Goal: Check status: Check status

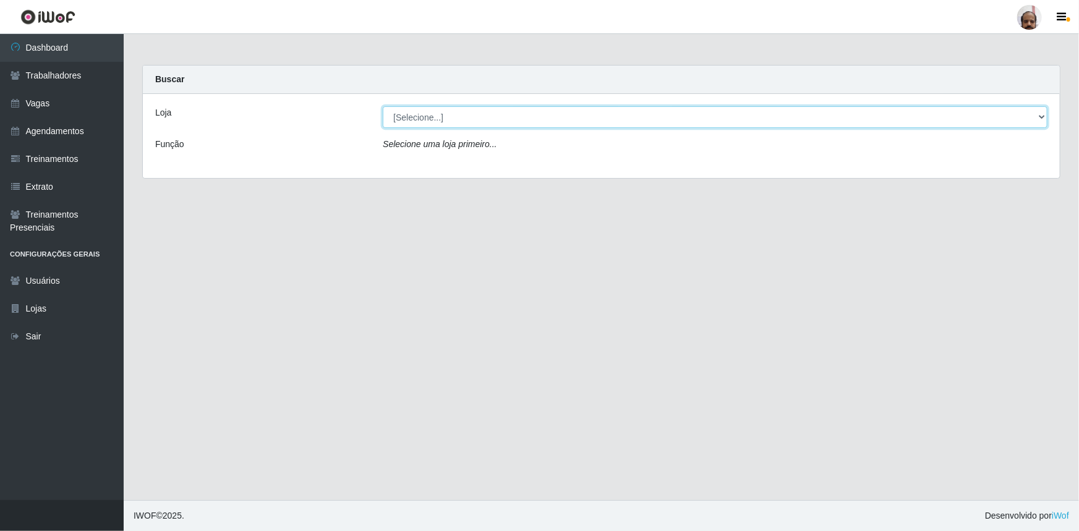
click at [1039, 116] on select "[Selecione...] Mar Vermelho - Loja 05" at bounding box center [715, 117] width 665 height 22
select select "252"
click at [383, 106] on select "[Selecione...] Mar Vermelho - Loja 05" at bounding box center [715, 117] width 665 height 22
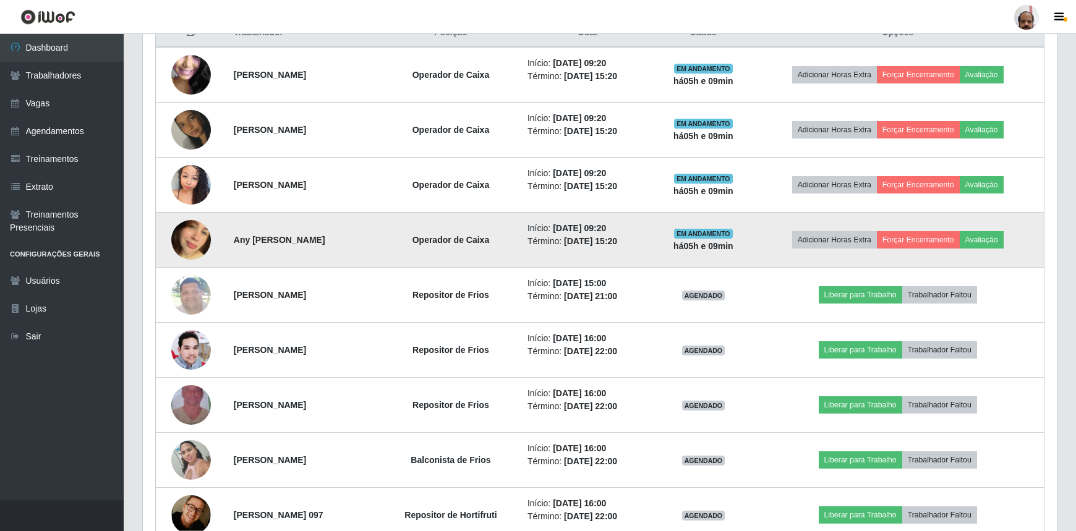
scroll to position [506, 0]
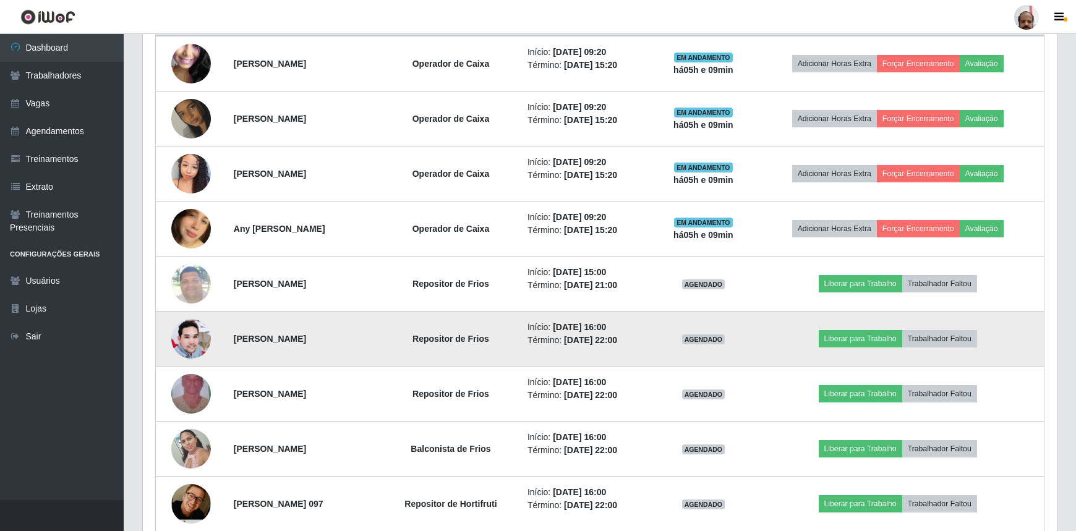
click at [171, 333] on img at bounding box center [191, 339] width 40 height 40
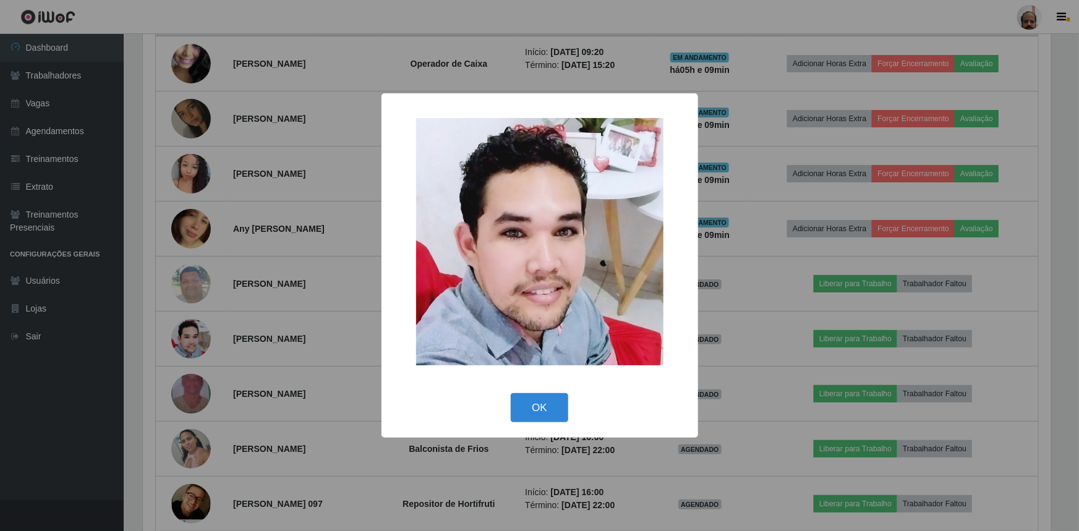
click at [174, 336] on div "× OK Cancel" at bounding box center [539, 265] width 1079 height 531
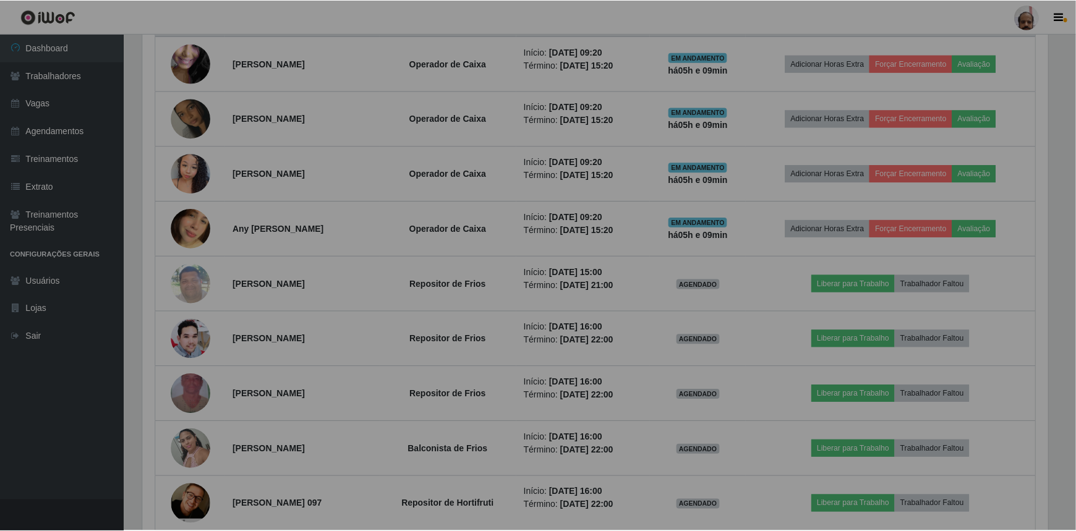
scroll to position [257, 914]
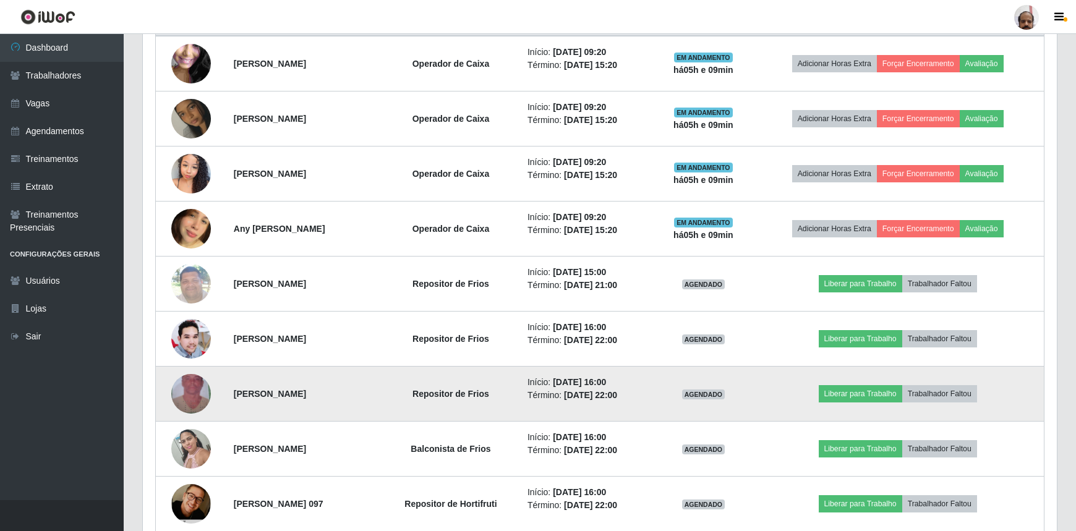
click at [174, 394] on img at bounding box center [191, 394] width 40 height 70
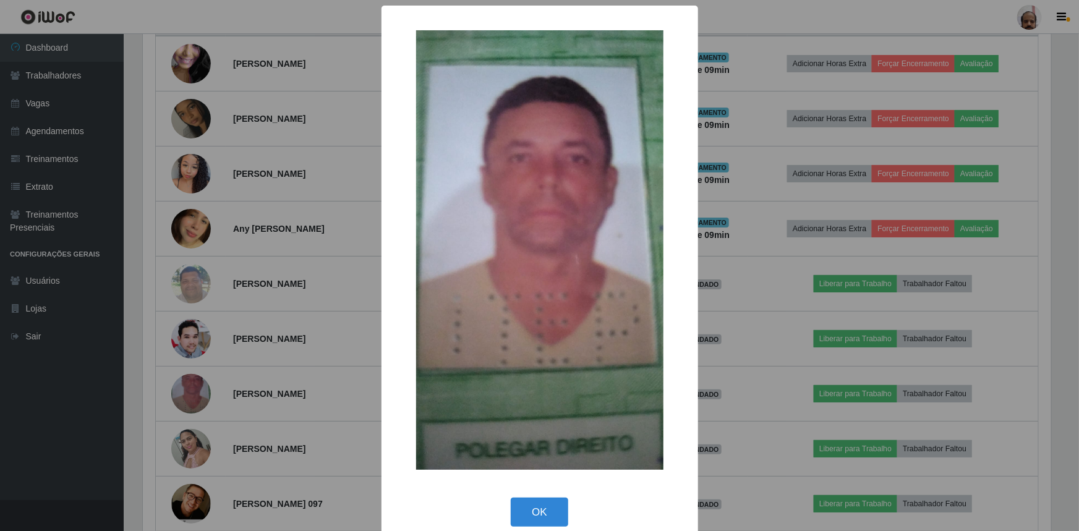
click at [177, 392] on div "× OK Cancel" at bounding box center [539, 265] width 1079 height 531
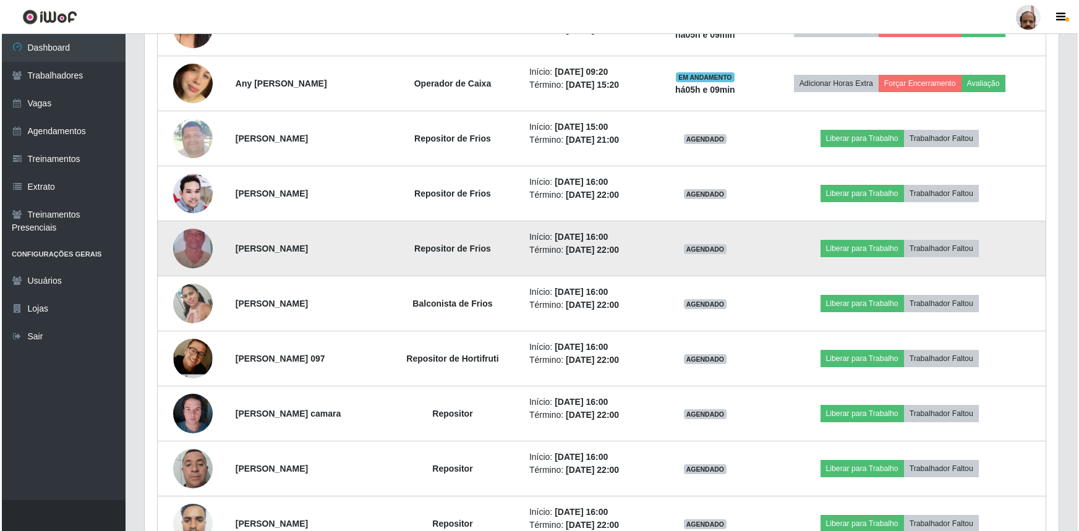
scroll to position [674, 0]
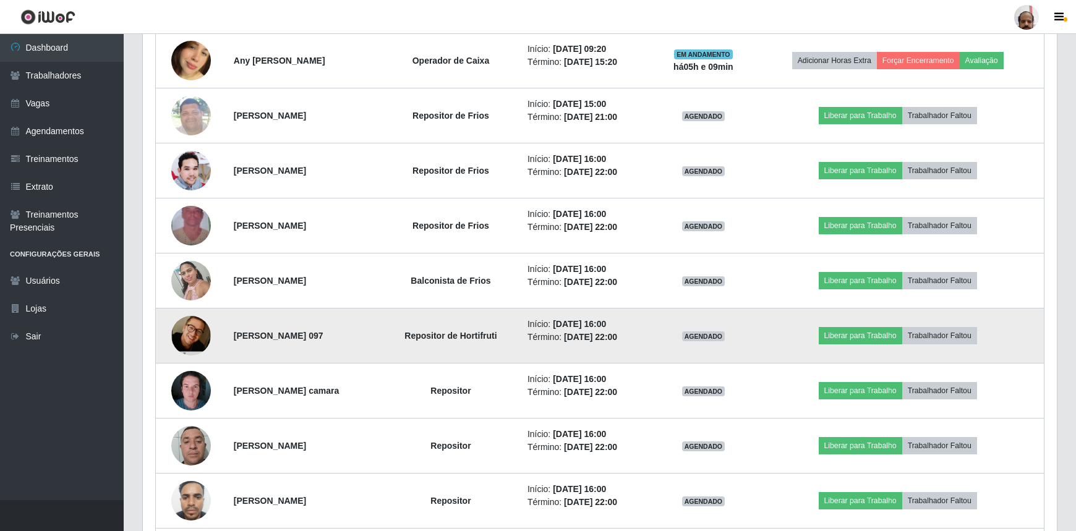
click at [187, 339] on img at bounding box center [191, 335] width 40 height 60
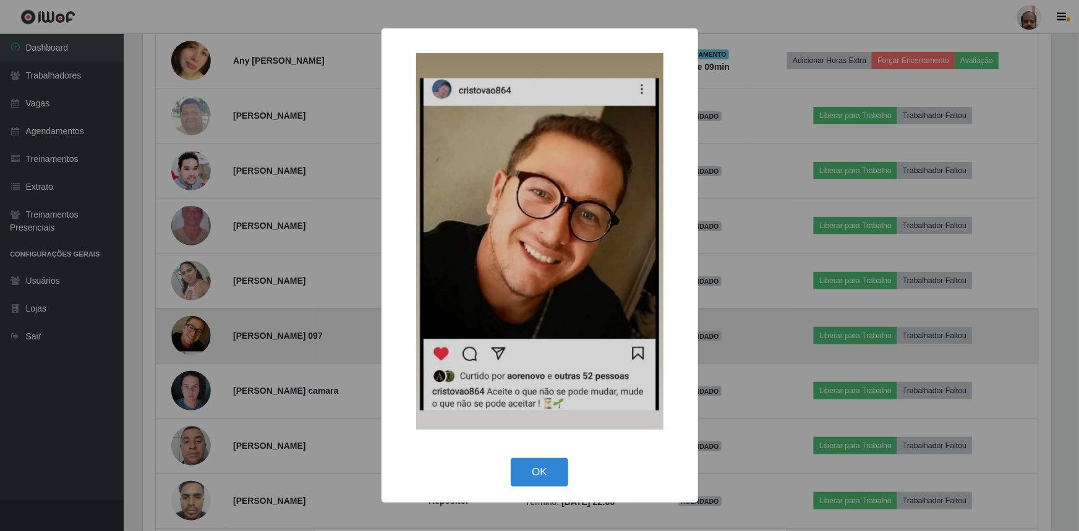
click at [188, 338] on div "× OK Cancel" at bounding box center [539, 265] width 1079 height 531
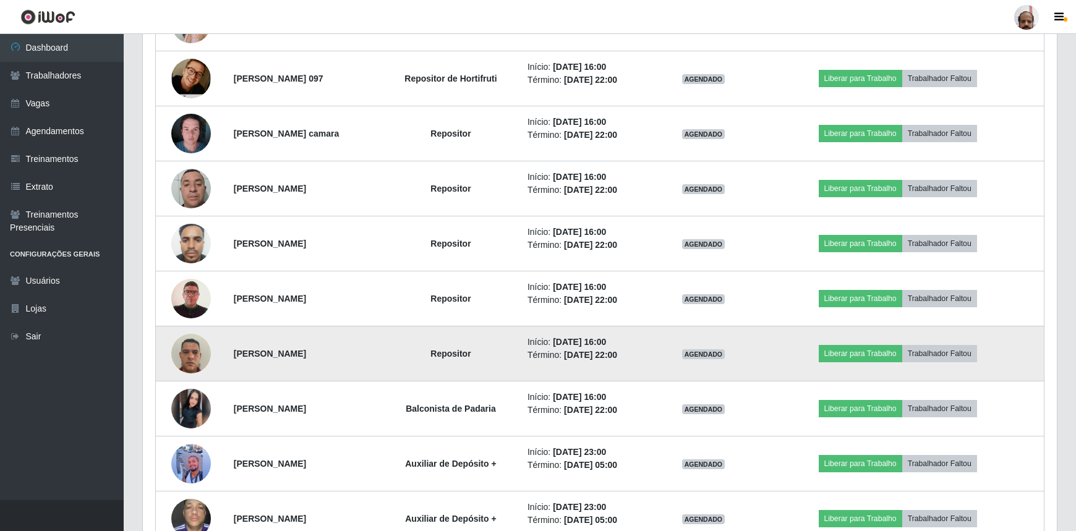
scroll to position [955, 0]
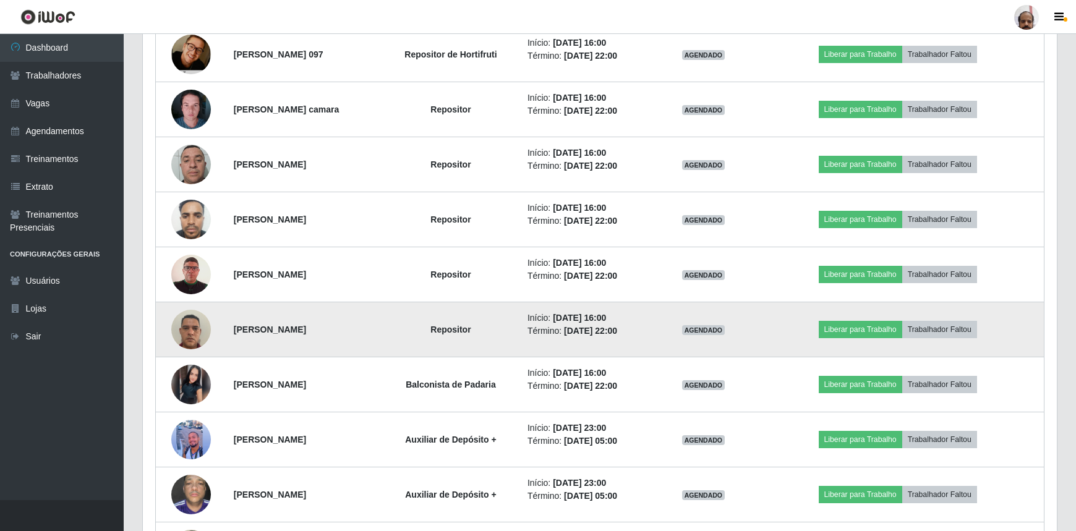
click at [186, 335] on img at bounding box center [191, 329] width 40 height 53
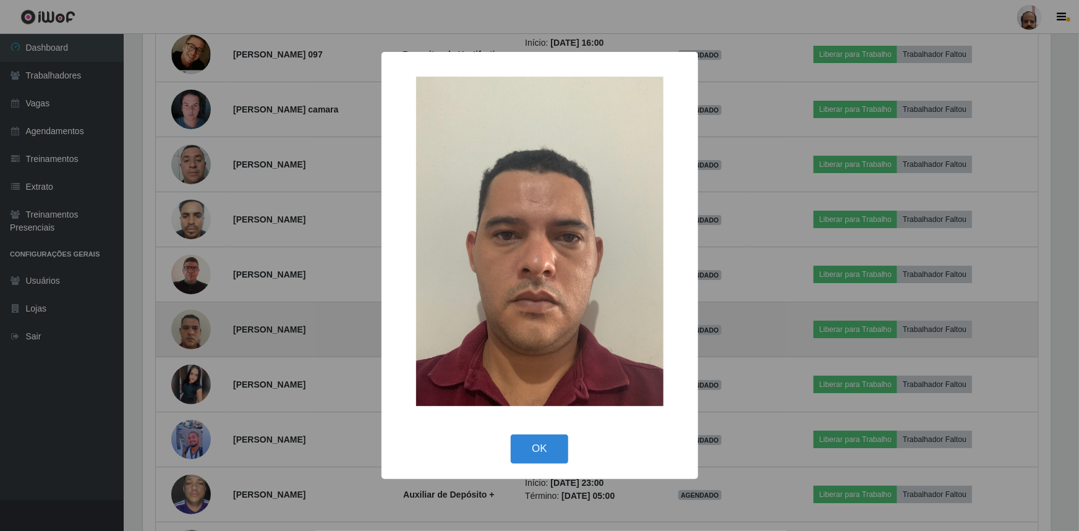
click at [186, 335] on div "× OK Cancel" at bounding box center [539, 265] width 1079 height 531
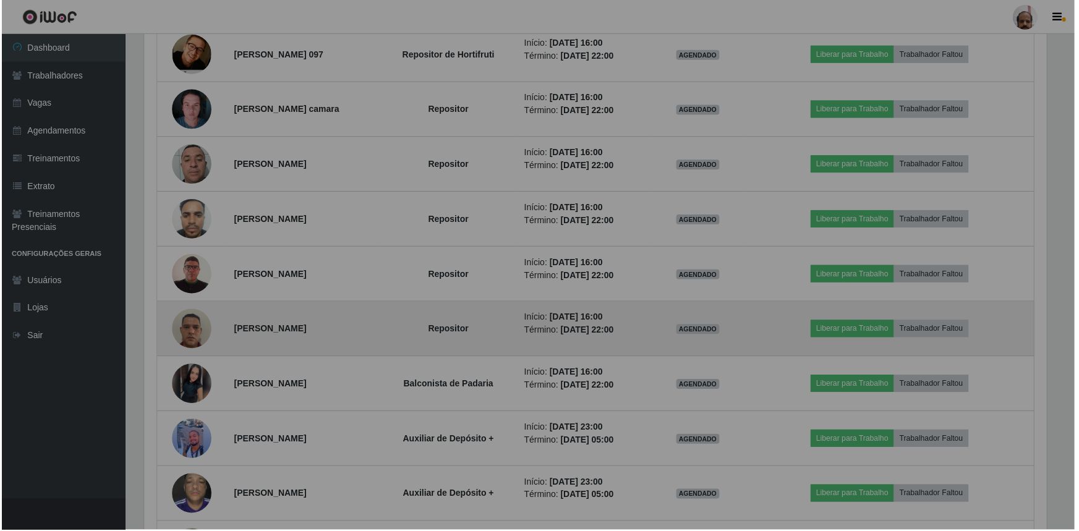
scroll to position [257, 914]
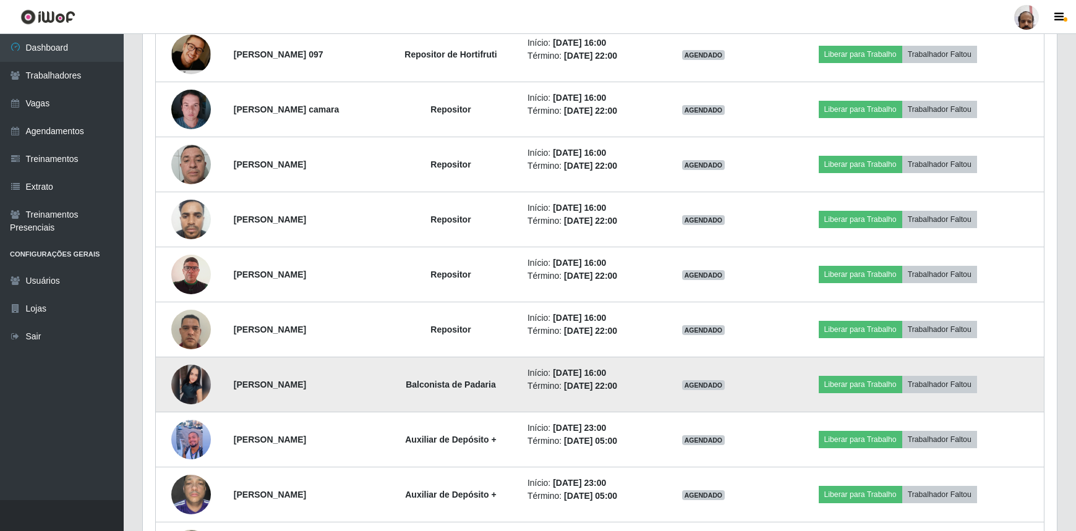
click at [197, 384] on img at bounding box center [191, 385] width 40 height 40
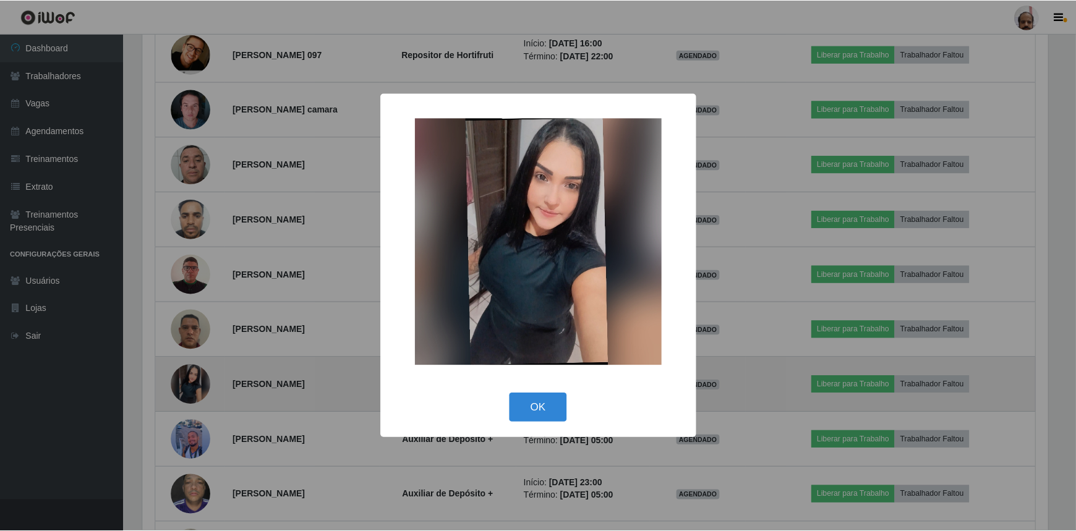
scroll to position [257, 908]
click at [197, 384] on div "× OK Cancel" at bounding box center [539, 265] width 1079 height 531
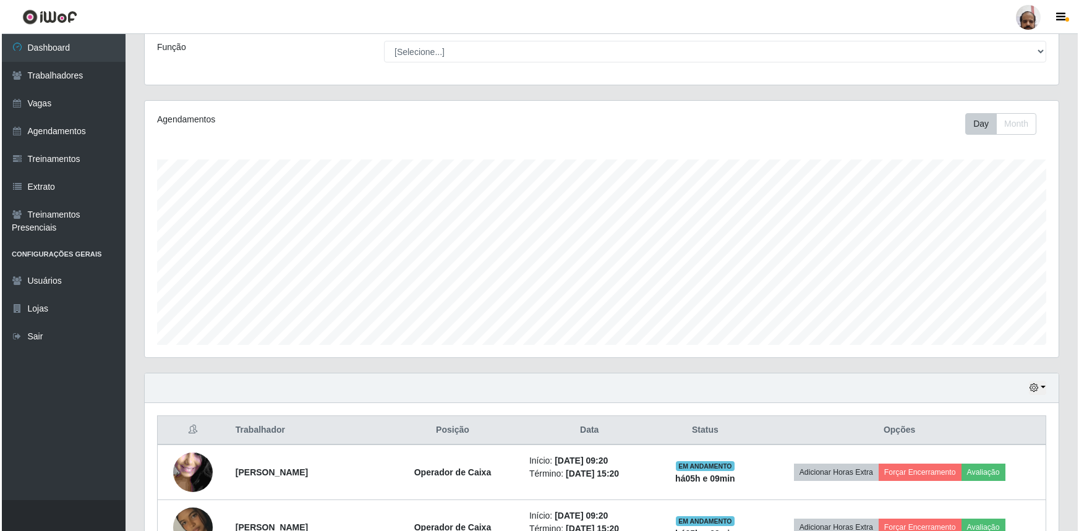
scroll to position [210, 0]
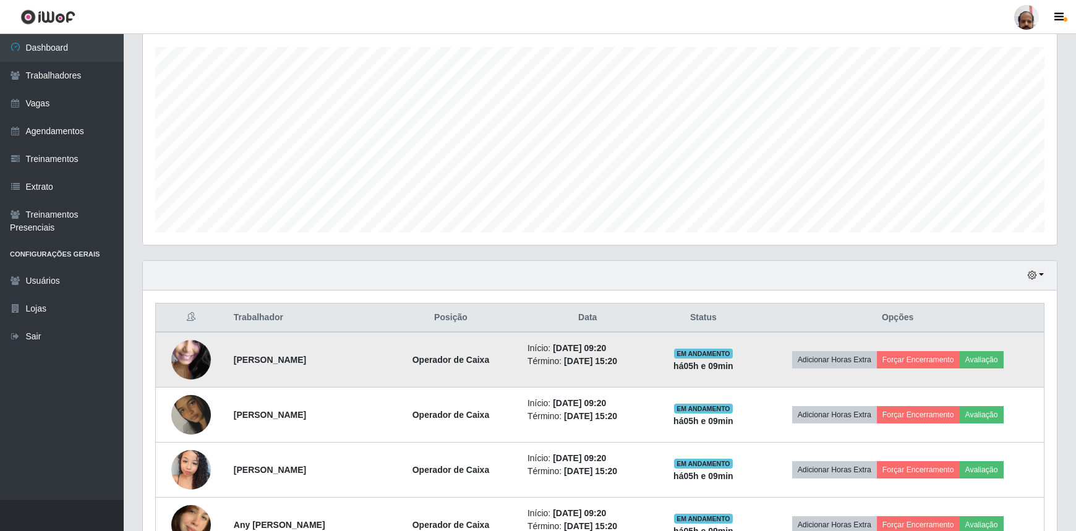
click at [181, 357] on img at bounding box center [191, 360] width 40 height 88
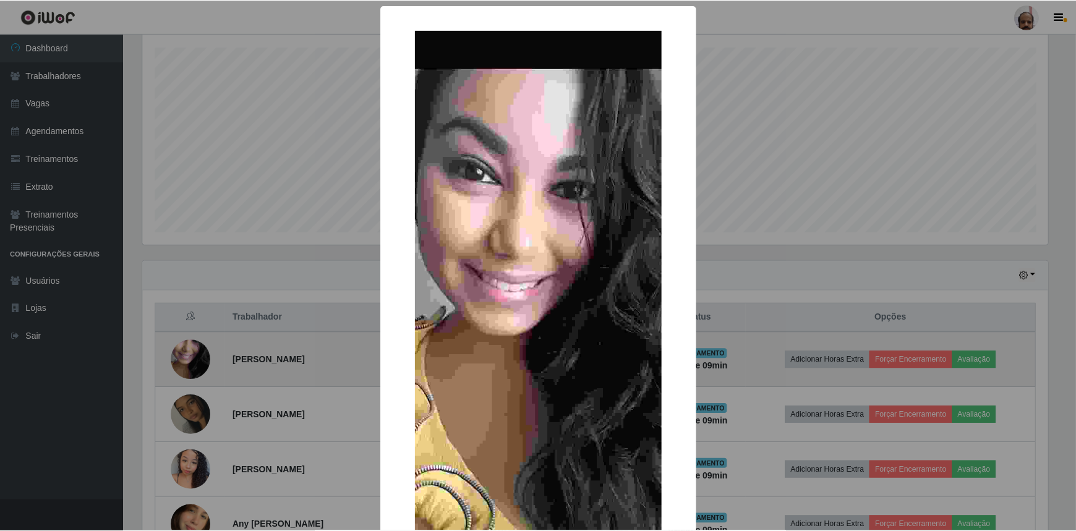
scroll to position [0, 0]
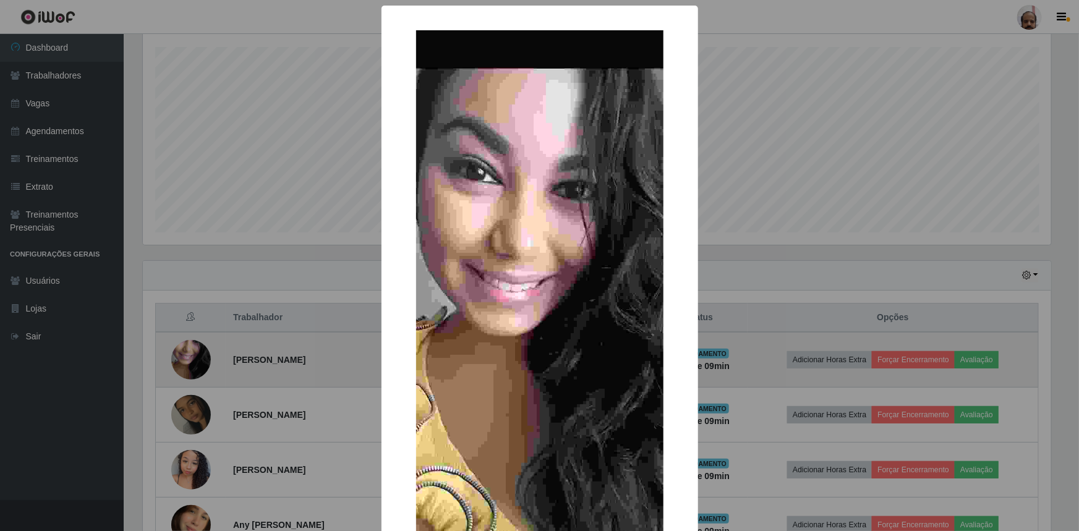
click at [179, 359] on div "× OK Cancel" at bounding box center [539, 265] width 1079 height 531
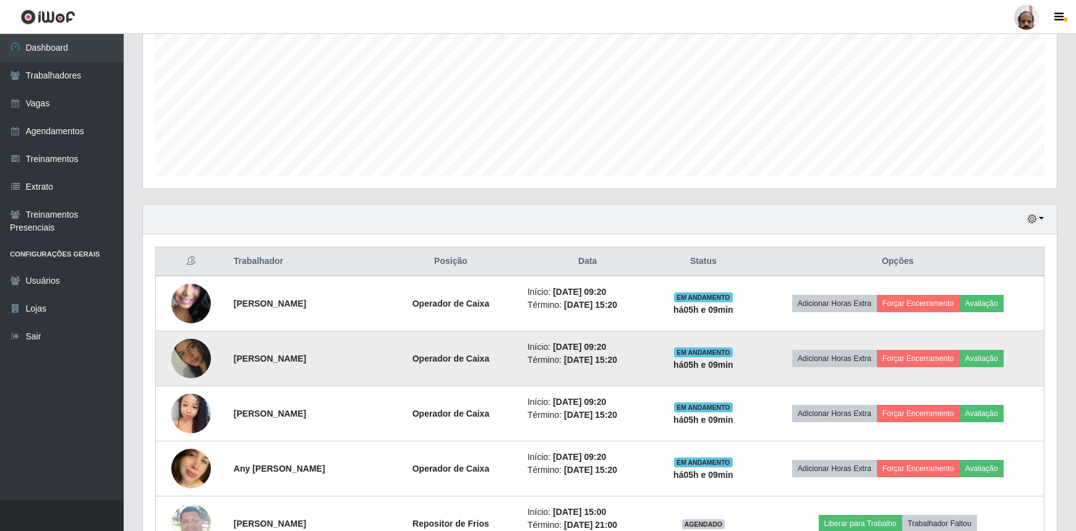
click at [191, 369] on img at bounding box center [191, 358] width 40 height 70
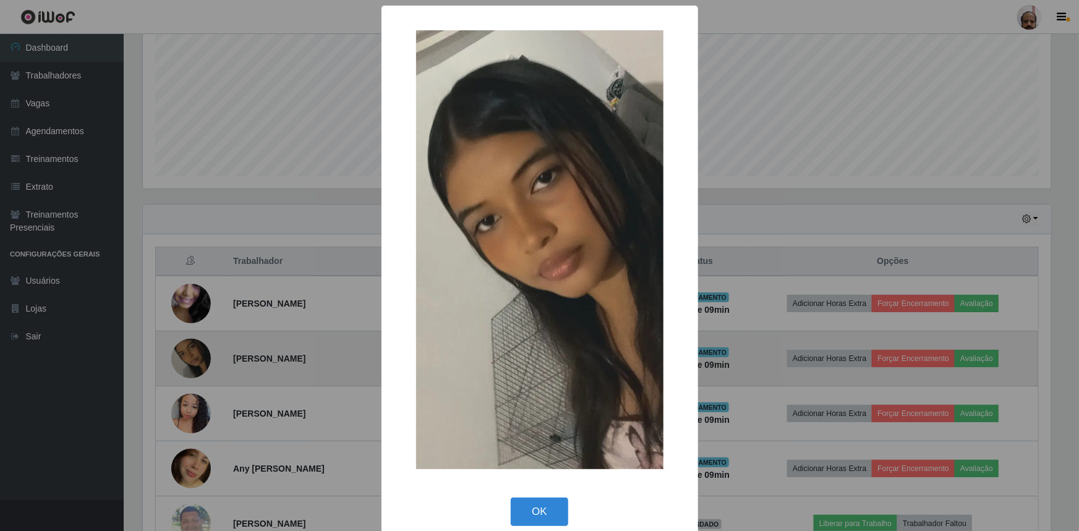
click at [190, 369] on div "× OK Cancel" at bounding box center [539, 265] width 1079 height 531
